Goal: Navigation & Orientation: Find specific page/section

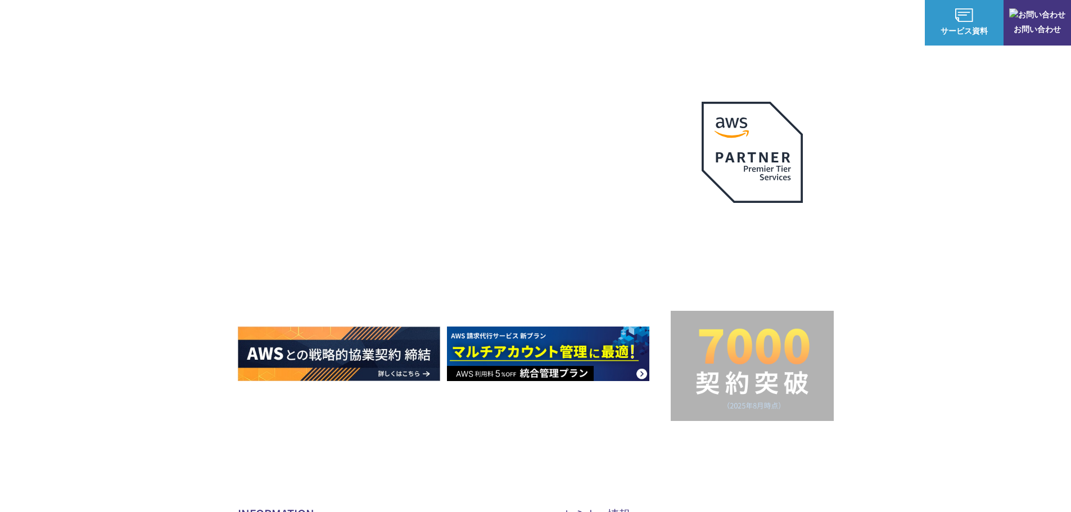
click at [603, 67] on span "TechBlog" at bounding box center [624, 68] width 96 height 22
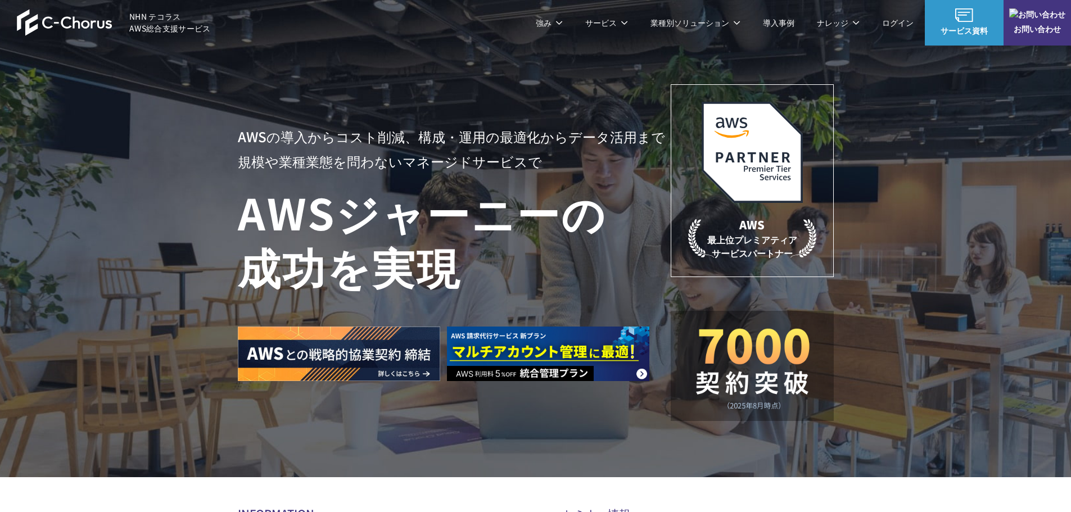
click at [149, 25] on span "NHN テコラス AWS総合支援サービス" at bounding box center [169, 23] width 81 height 24
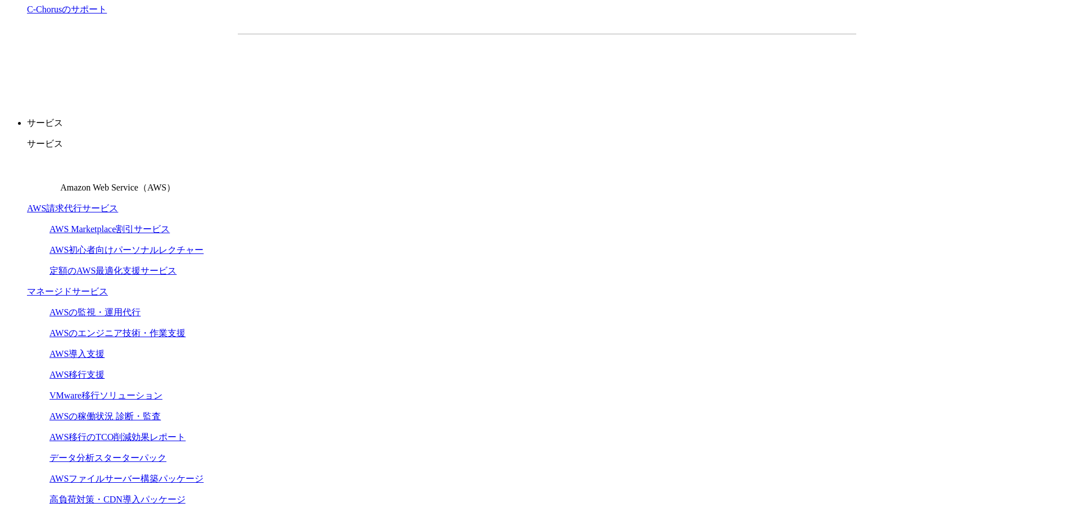
scroll to position [169, 0]
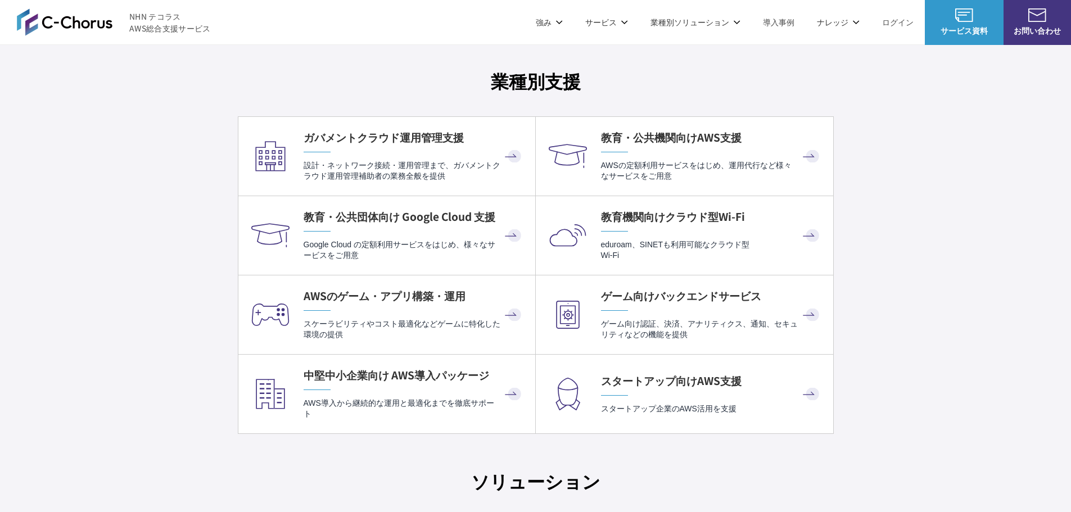
click at [899, 207] on div "C-Chorusのサービス一覧 AWSを総合的に活用するための サービスラインアップ AWS請求代行 (リセール) AWS請求代行 プロフェッショナルサービス…" at bounding box center [535, 195] width 1071 height 2490
